Goal: Find specific page/section: Find specific page/section

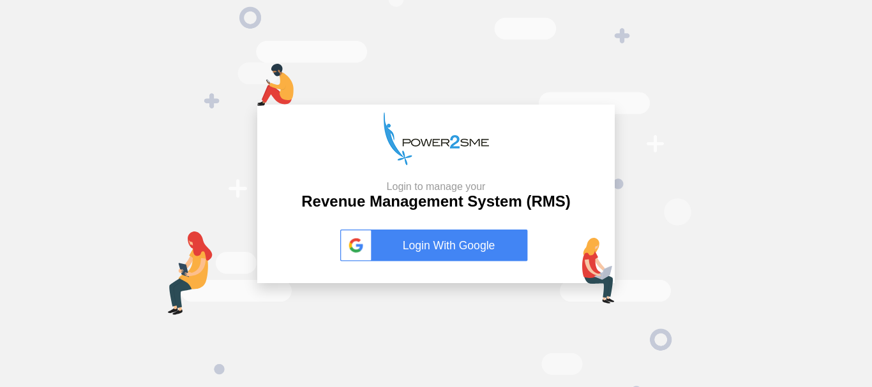
click at [449, 237] on link "Login With Google" at bounding box center [435, 246] width 191 height 32
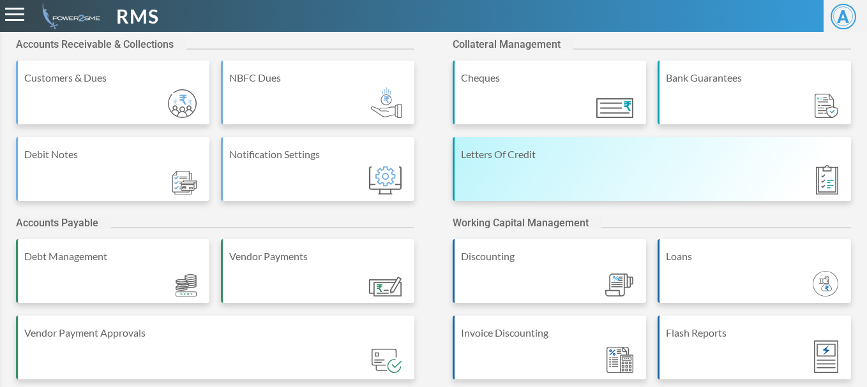
click at [652, 173] on div "Letters Of Credit" at bounding box center [651, 169] width 398 height 64
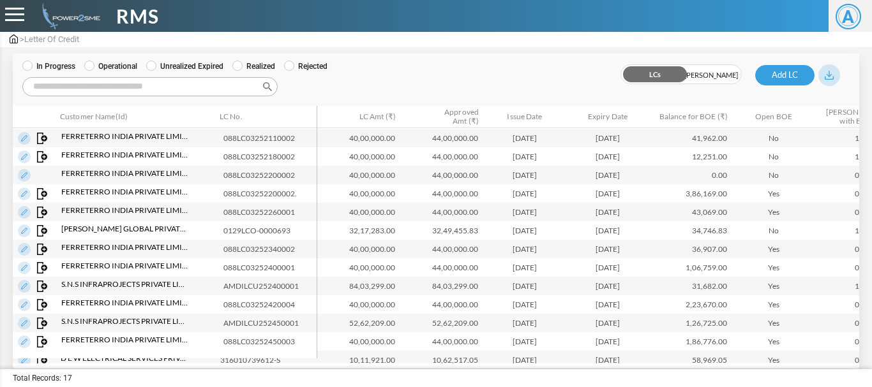
click at [75, 88] on input "Search:" at bounding box center [149, 86] width 255 height 19
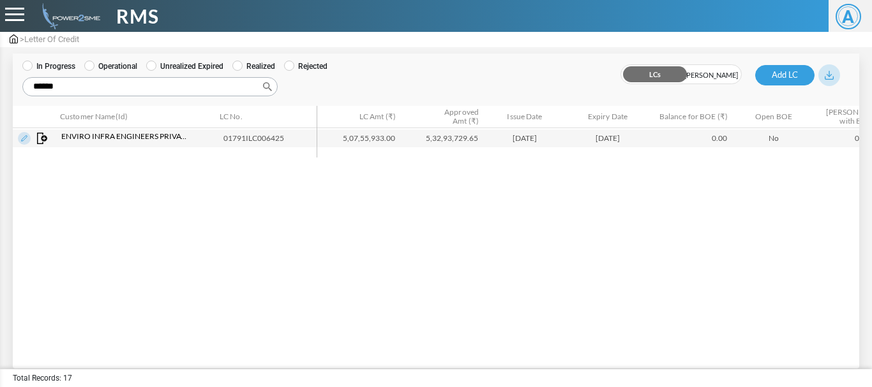
type input "******"
click at [20, 138] on img at bounding box center [24, 138] width 13 height 13
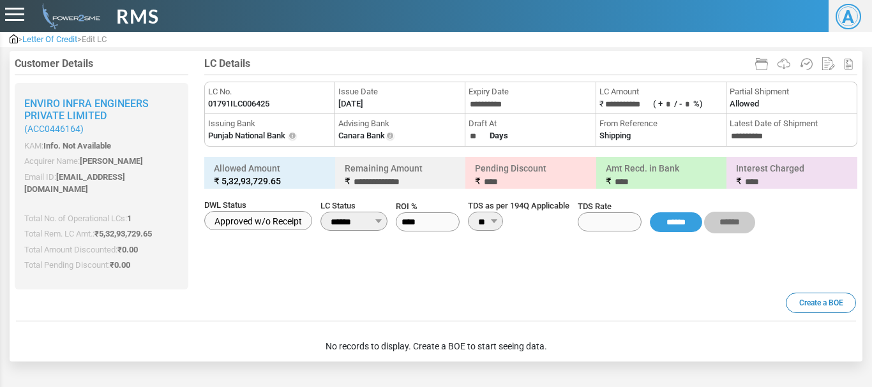
click at [424, 290] on div "BOE List Create a BOE No records to display. Create a BOE to start seeing data." at bounding box center [436, 325] width 853 height 70
click at [472, 309] on h5 "BOE List Create a BOE" at bounding box center [436, 309] width 840 height 26
click at [481, 296] on h5 "BOE List Create a BOE" at bounding box center [436, 309] width 840 height 26
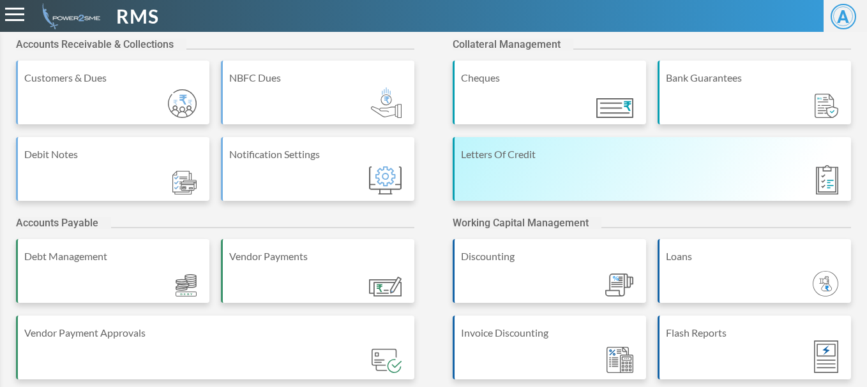
click at [625, 149] on div "Letters Of Credit" at bounding box center [653, 154] width 384 height 15
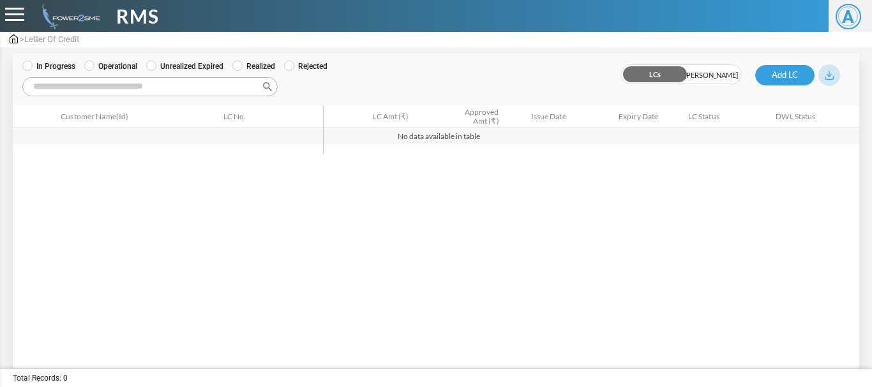
click at [87, 71] on label "Operational" at bounding box center [110, 66] width 53 height 11
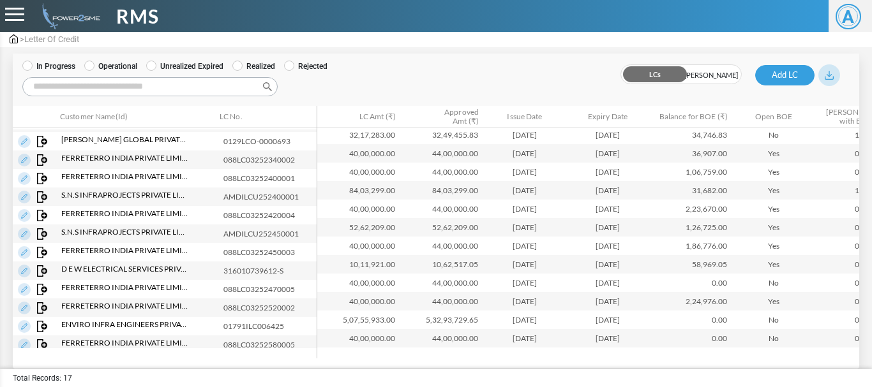
scroll to position [95, 0]
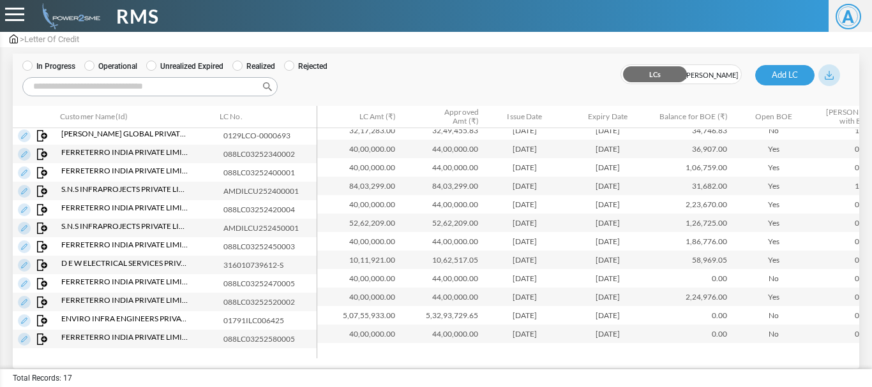
click at [91, 88] on input "Search:" at bounding box center [149, 86] width 255 height 19
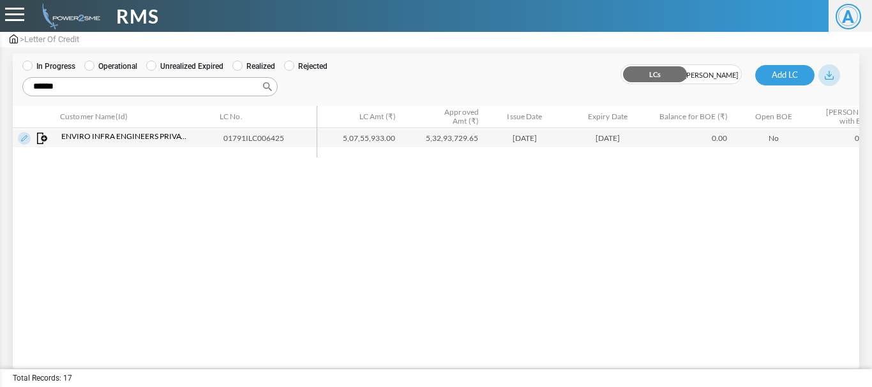
type input "******"
click at [17, 140] on td "1138" at bounding box center [34, 138] width 43 height 19
click at [26, 137] on img at bounding box center [24, 138] width 13 height 13
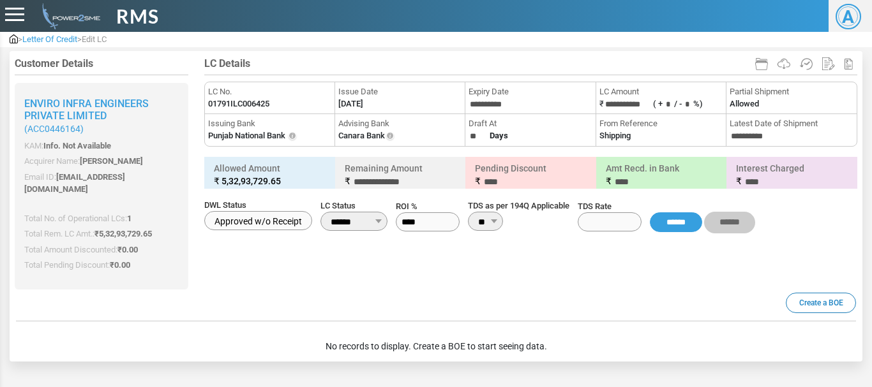
click at [294, 267] on div at bounding box center [436, 173] width 853 height 232
click at [294, 266] on div at bounding box center [436, 173] width 853 height 232
click at [333, 296] on h5 "BOE List Create a BOE" at bounding box center [436, 309] width 840 height 26
click at [291, 274] on div at bounding box center [436, 173] width 853 height 232
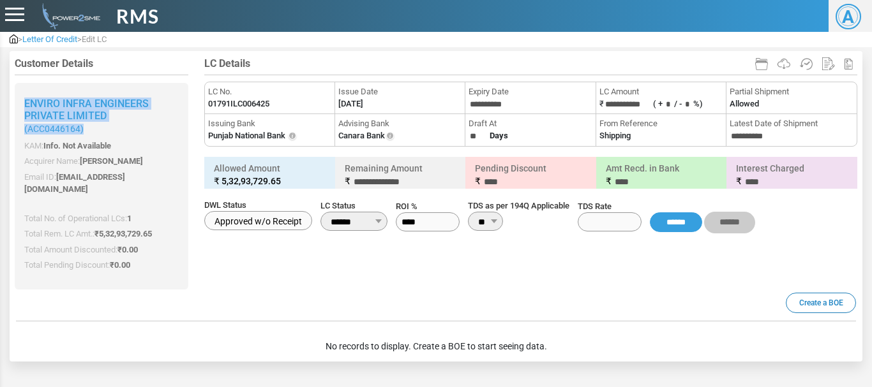
drag, startPoint x: 84, startPoint y: 130, endPoint x: 20, endPoint y: 106, distance: 68.6
click at [20, 106] on div "ENVIRO INFRA ENGINEERS PRIVATE LIMITED (ACC0446164) KAM: Info. Not Available Ac…" at bounding box center [102, 186] width 174 height 207
copy h2 "ENVIRO INFRA ENGINEERS PRIVATE LIMITED (ACC0446164)"
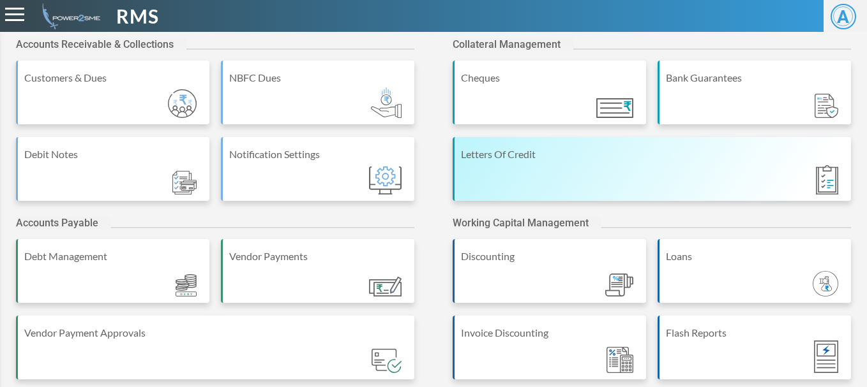
click at [584, 177] on div "Letters Of Credit" at bounding box center [651, 169] width 398 height 64
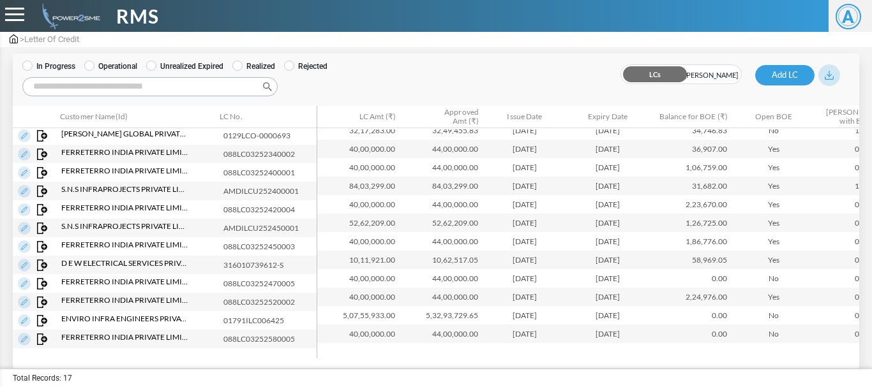
scroll to position [105, 0]
